Goal: Information Seeking & Learning: Learn about a topic

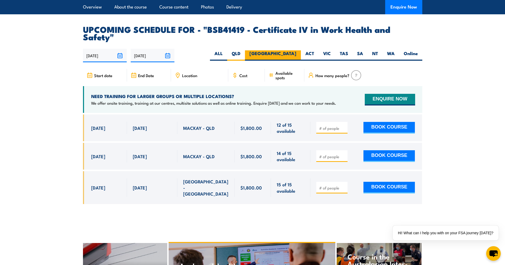
click at [293, 50] on label "NSW" at bounding box center [273, 55] width 56 height 10
click at [297, 50] on input "NSW" at bounding box center [298, 51] width 3 height 3
radio input "true"
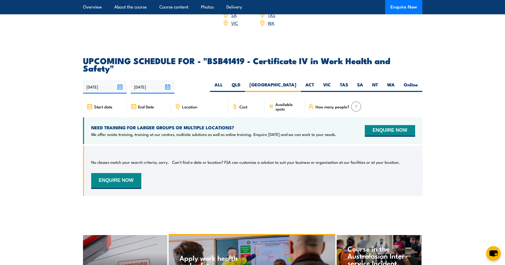
scroll to position [1632, 0]
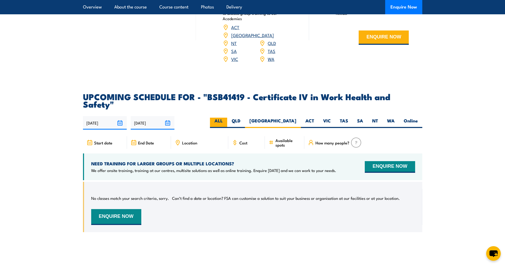
click at [227, 118] on label "ALL" at bounding box center [218, 123] width 17 height 10
click at [226, 118] on input "ALL" at bounding box center [224, 119] width 3 height 3
radio input "true"
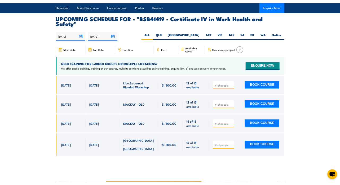
scroll to position [1701, 0]
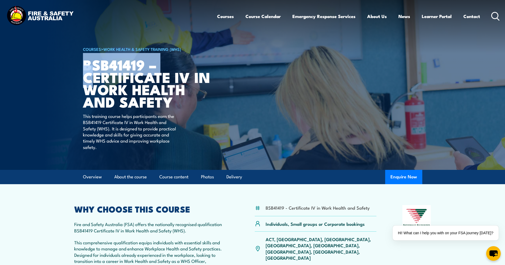
drag, startPoint x: 83, startPoint y: 64, endPoint x: 94, endPoint y: 67, distance: 11.5
click at [94, 67] on h1 "BSB41419 – Certificate IV in Work Health and Safety" at bounding box center [148, 83] width 131 height 50
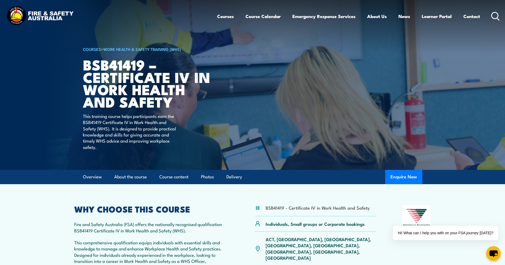
click at [200, 120] on div "COURSES > Work Health & Safety Training (WHS) BSB41419 – Certificate IV in Work…" at bounding box center [148, 85] width 131 height 170
drag, startPoint x: 83, startPoint y: 121, endPoint x: 108, endPoint y: 128, distance: 26.1
click at [108, 128] on p "This training course helps participants earn the BSB41419 Certificate IV in Wor…" at bounding box center [131, 131] width 97 height 37
copy p "BSB41419 Certificate IV in Work Health and Safety (WHS"
